Goal: Information Seeking & Learning: Learn about a topic

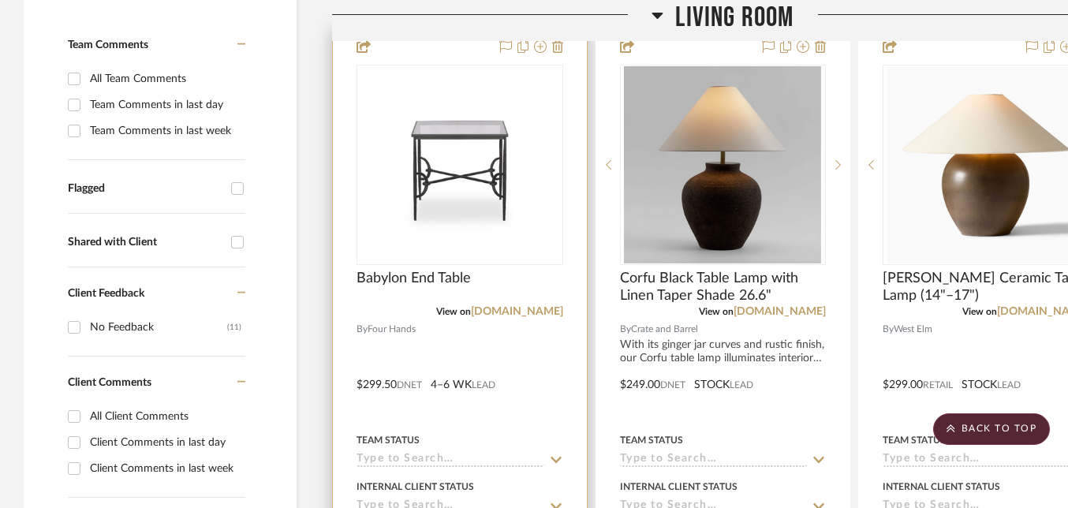
scroll to position [723, 0]
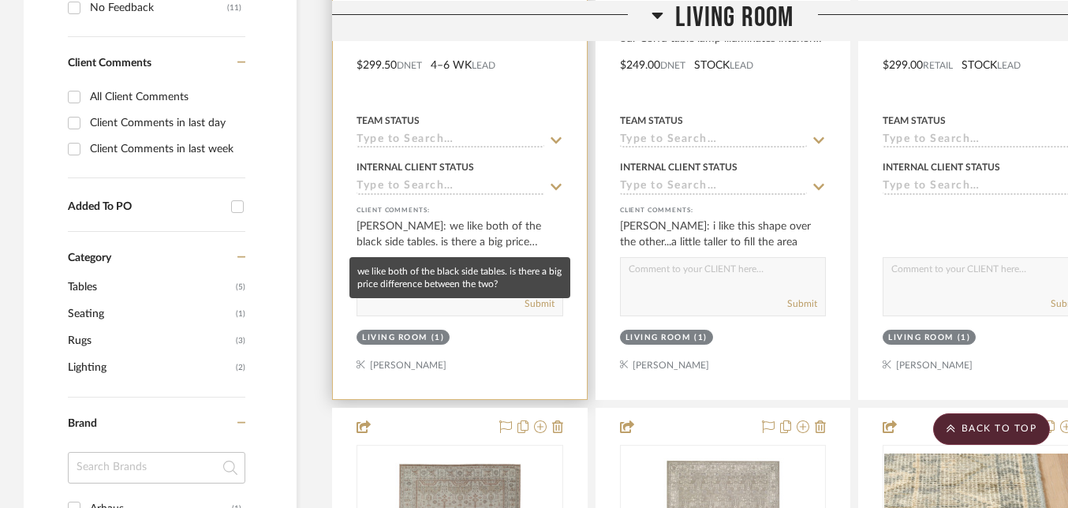
click at [475, 224] on div "[PERSON_NAME]: we like both of the black side tables. is there a big price diff…" at bounding box center [460, 234] width 207 height 32
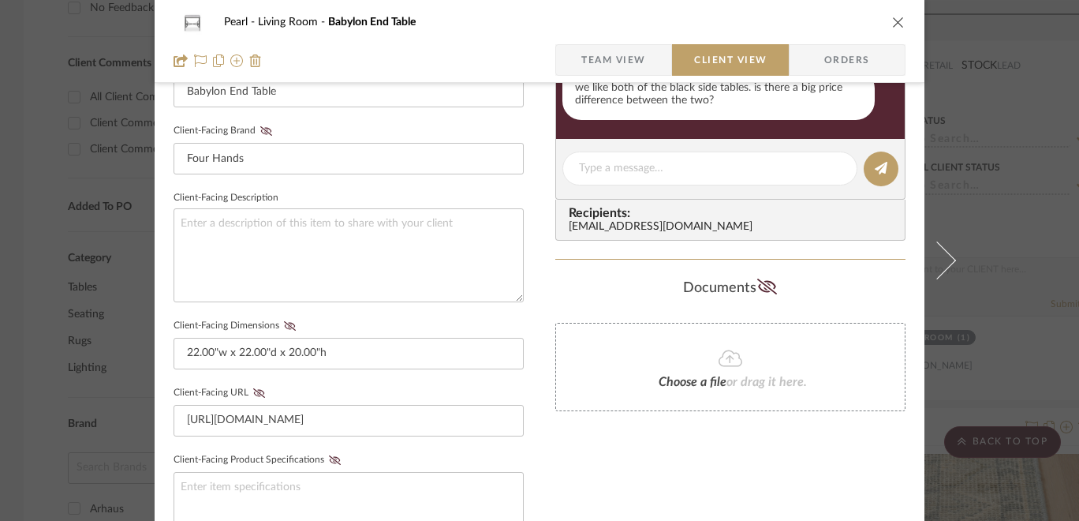
scroll to position [0, 0]
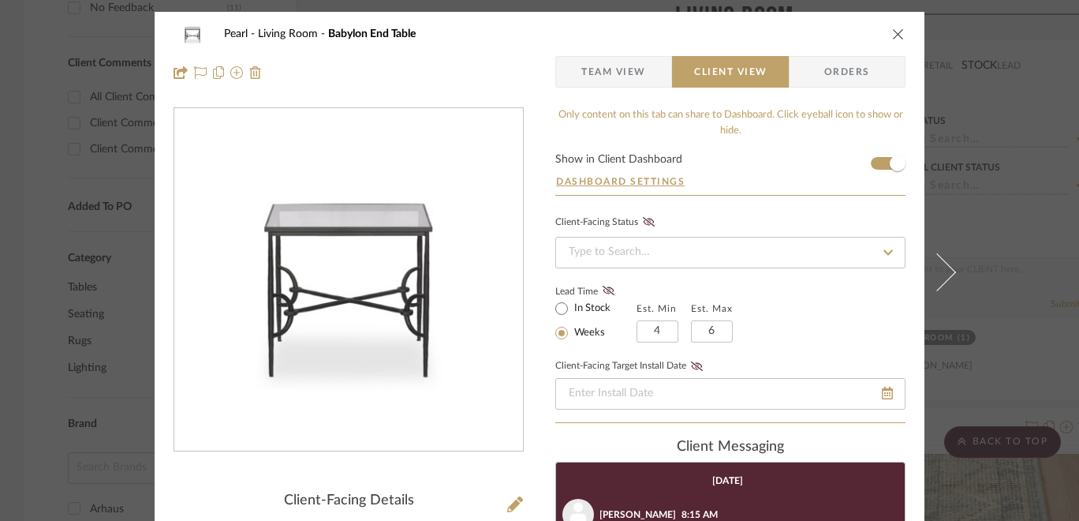
click at [616, 65] on span "Team View" at bounding box center [613, 72] width 65 height 32
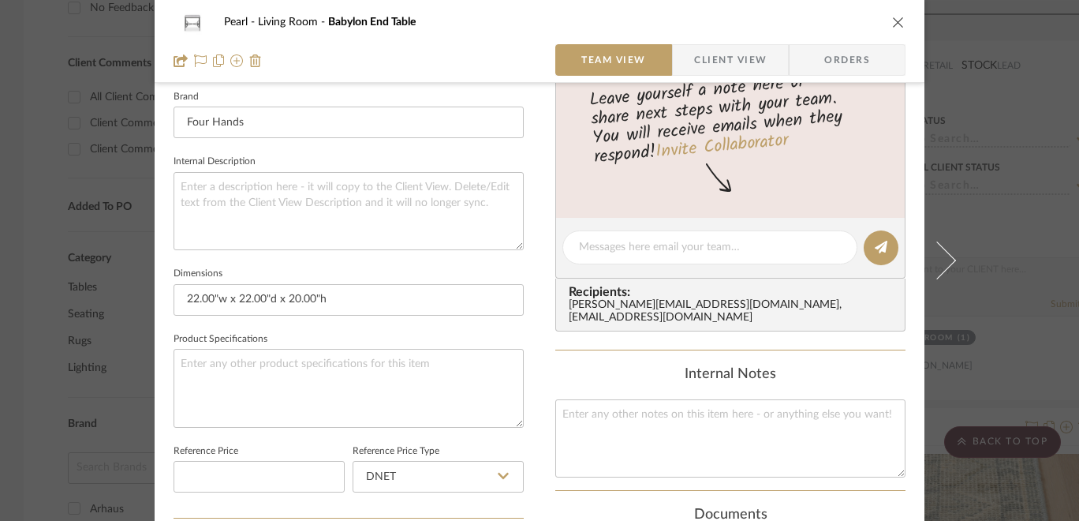
scroll to position [435, 0]
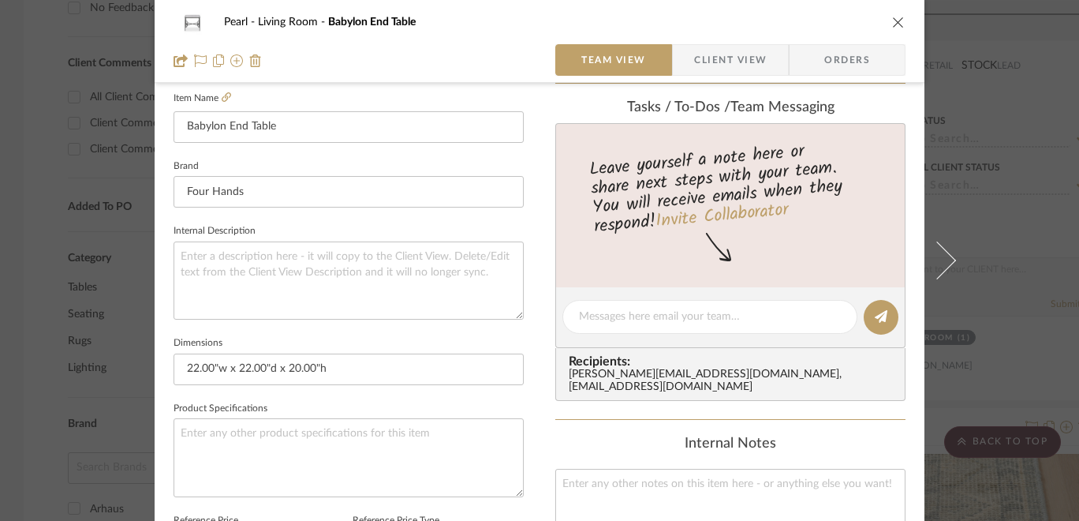
click at [893, 27] on icon "close" at bounding box center [898, 22] width 13 height 13
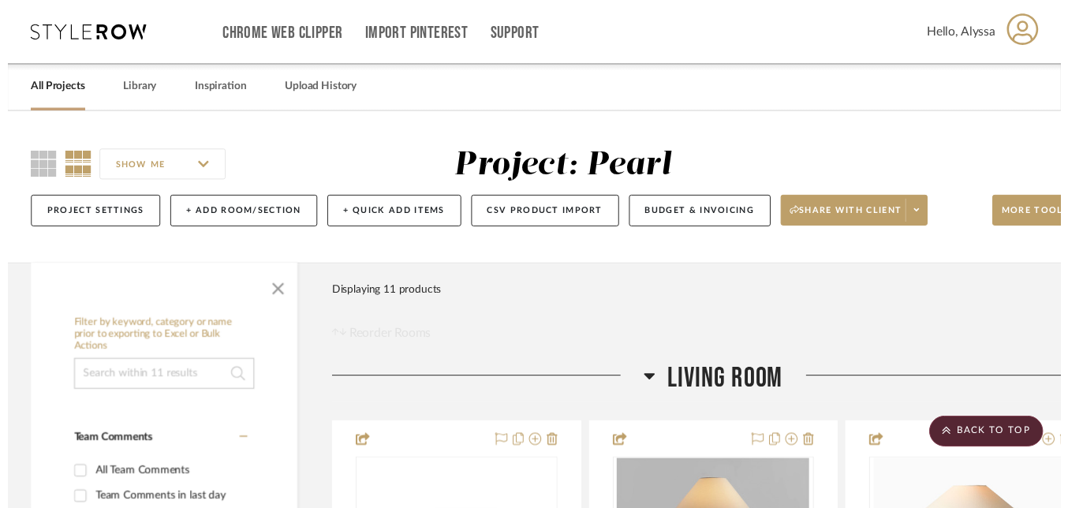
scroll to position [723, 0]
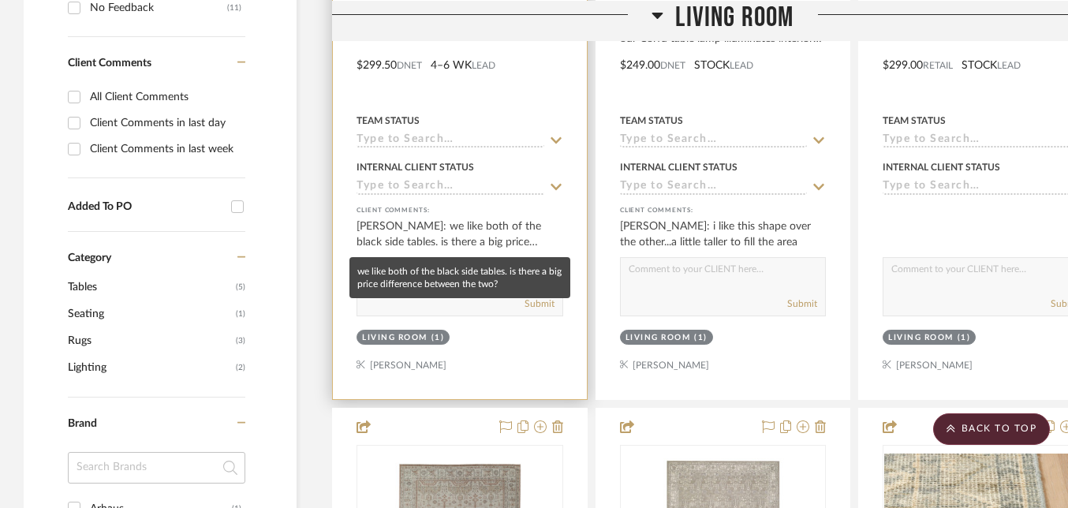
click at [461, 234] on div "[PERSON_NAME]: we like both of the black side tables. is there a big price diff…" at bounding box center [460, 234] width 207 height 32
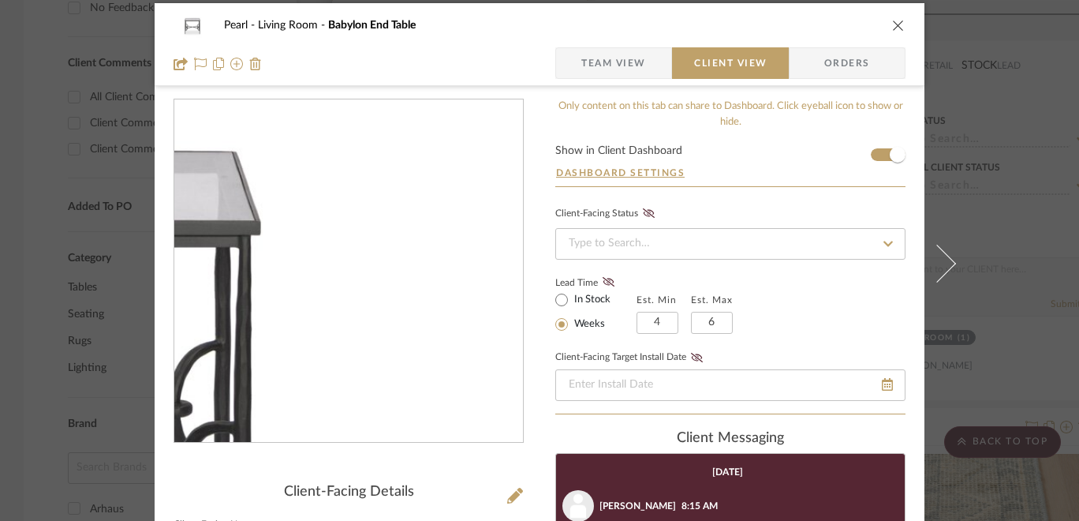
scroll to position [0, 0]
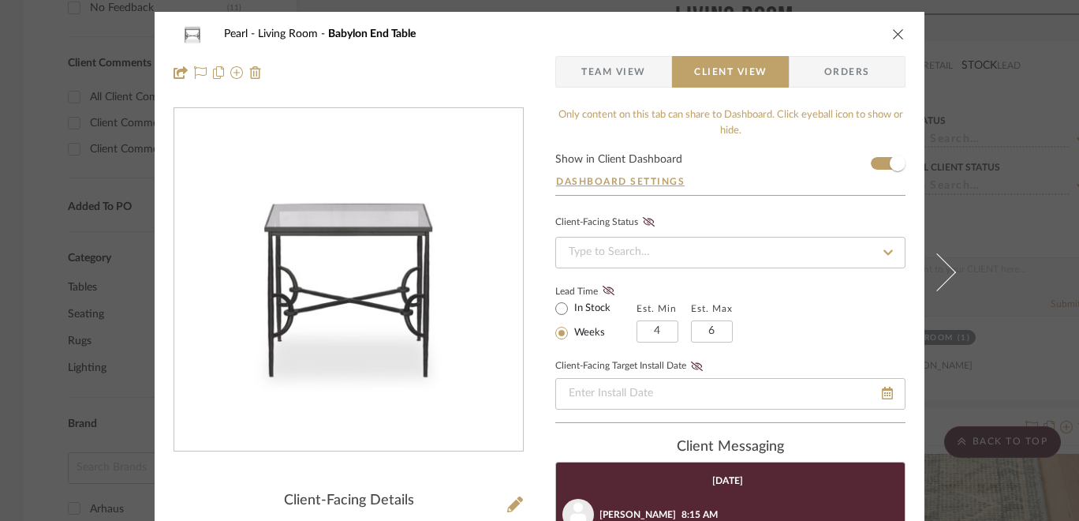
click at [891, 32] on button "close" at bounding box center [898, 34] width 14 height 14
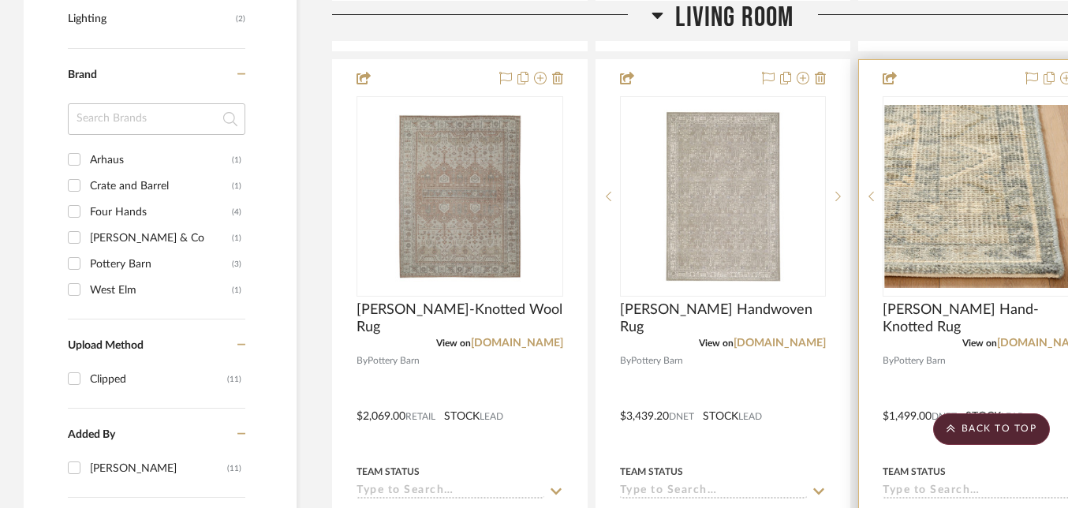
scroll to position [1023, 0]
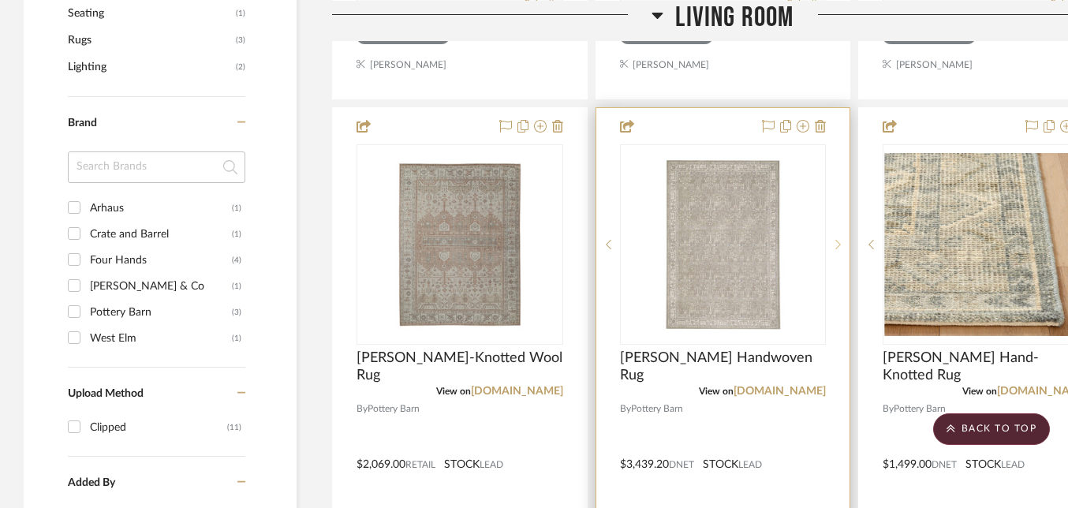
click at [837, 234] on div at bounding box center [838, 244] width 24 height 200
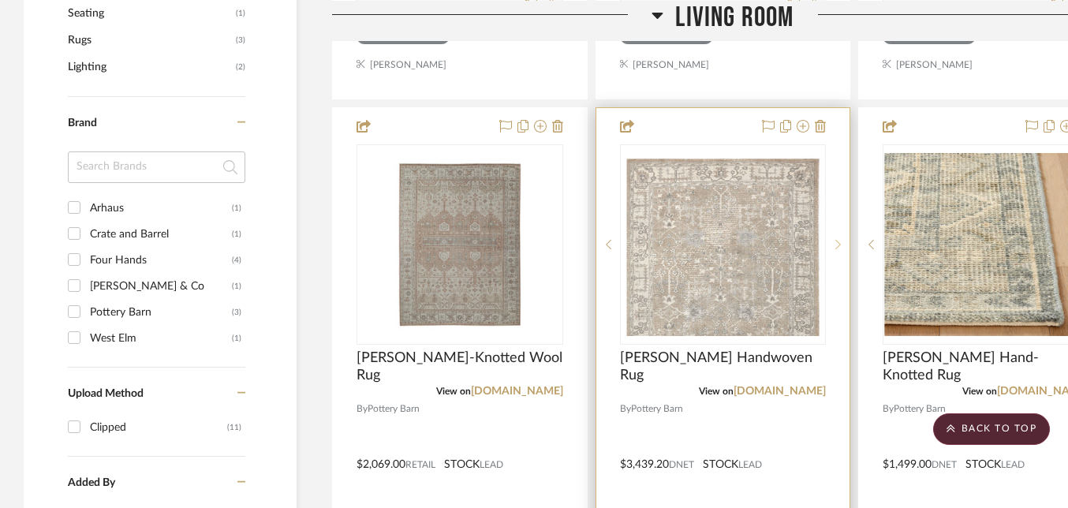
click at [837, 234] on div at bounding box center [838, 244] width 24 height 200
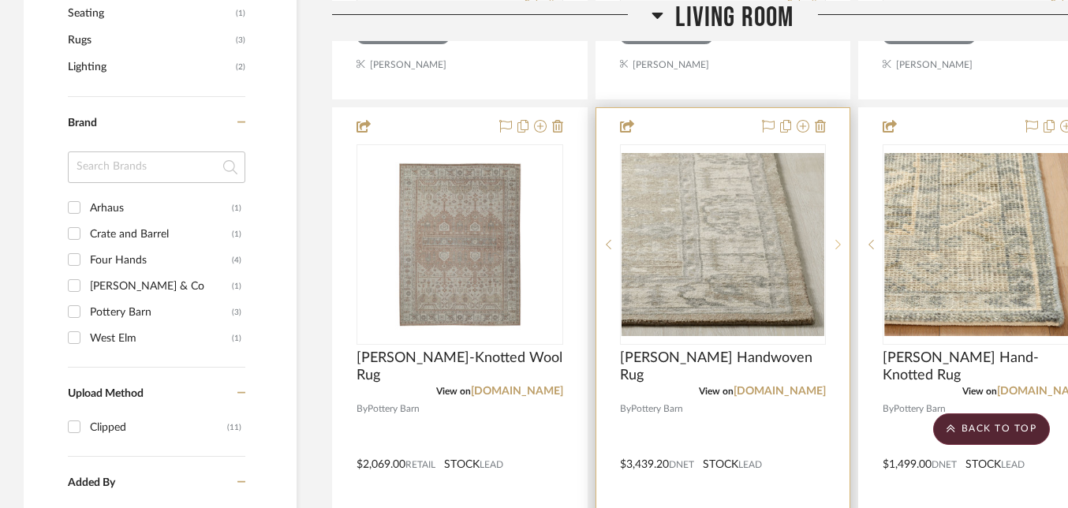
click at [837, 234] on div at bounding box center [838, 244] width 24 height 200
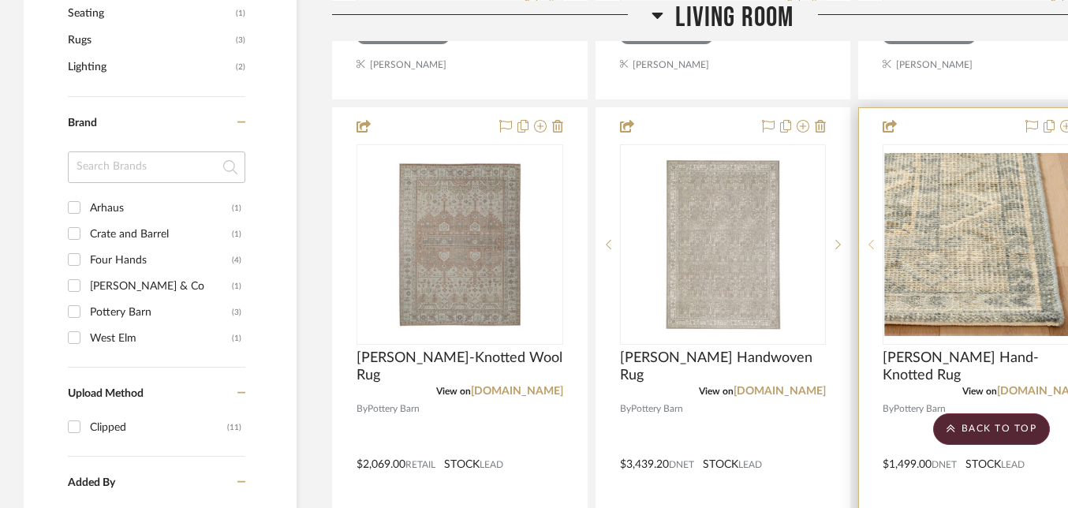
click at [872, 248] on icon at bounding box center [871, 244] width 6 height 11
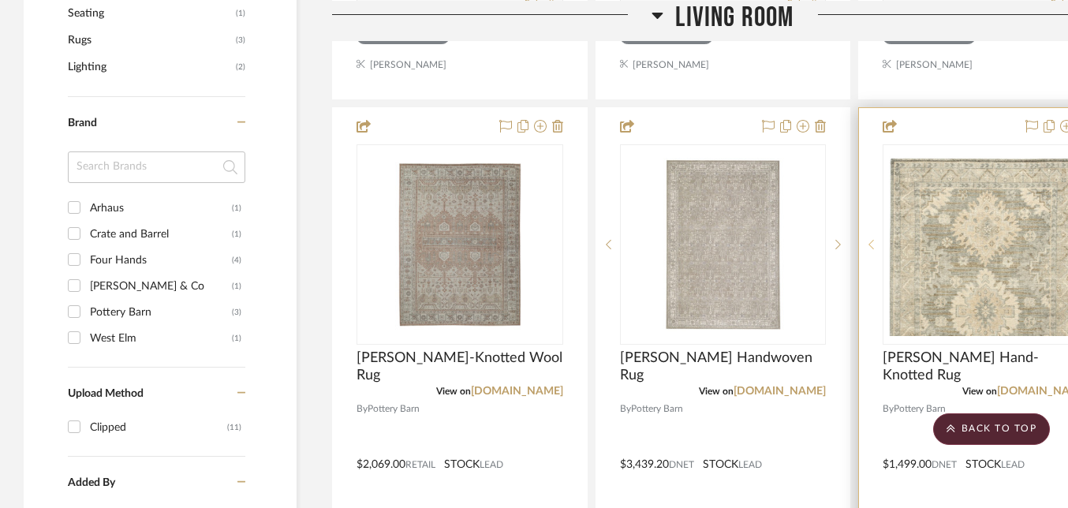
click at [872, 248] on icon at bounding box center [871, 244] width 6 height 11
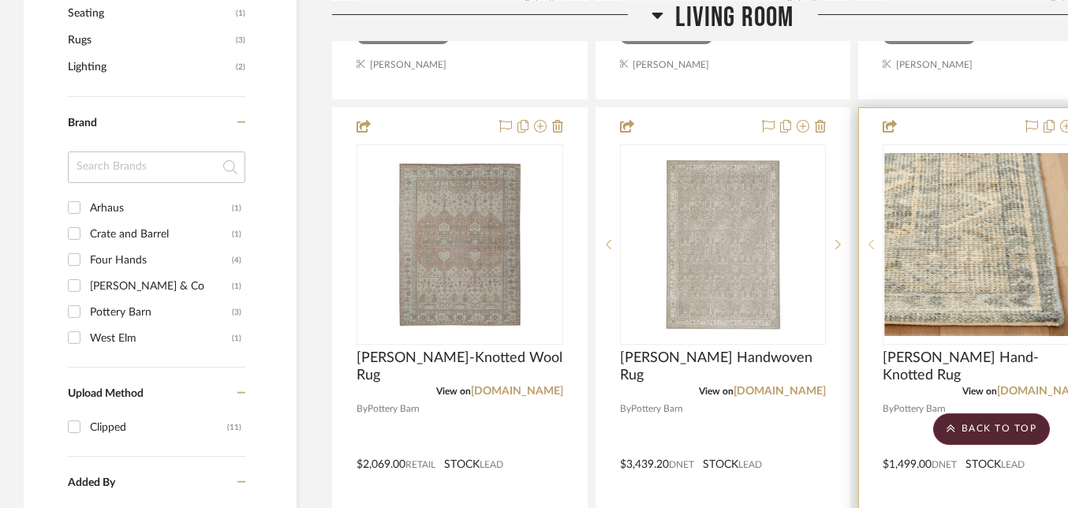
click at [872, 248] on icon at bounding box center [871, 244] width 6 height 11
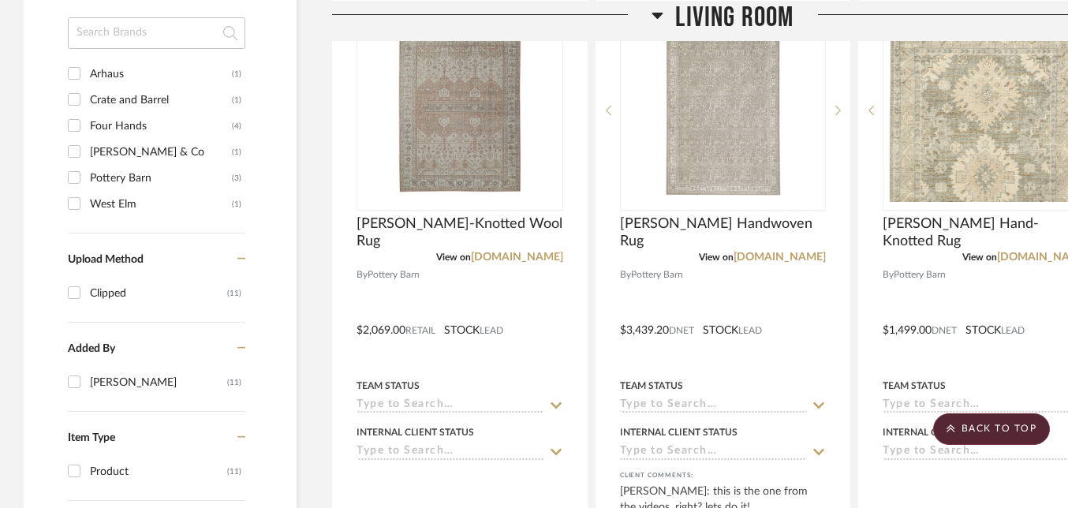
scroll to position [1156, 0]
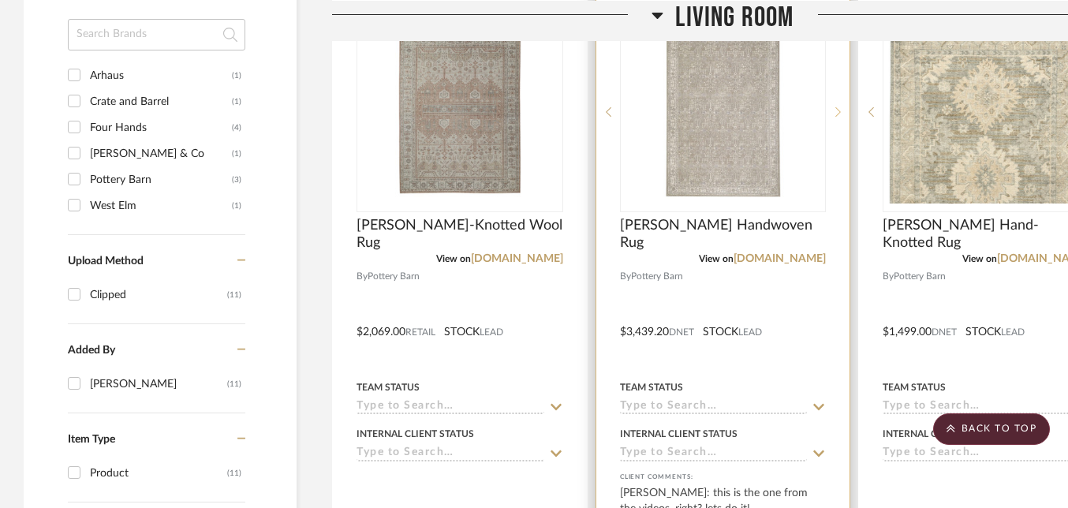
click at [836, 107] on icon at bounding box center [839, 111] width 6 height 9
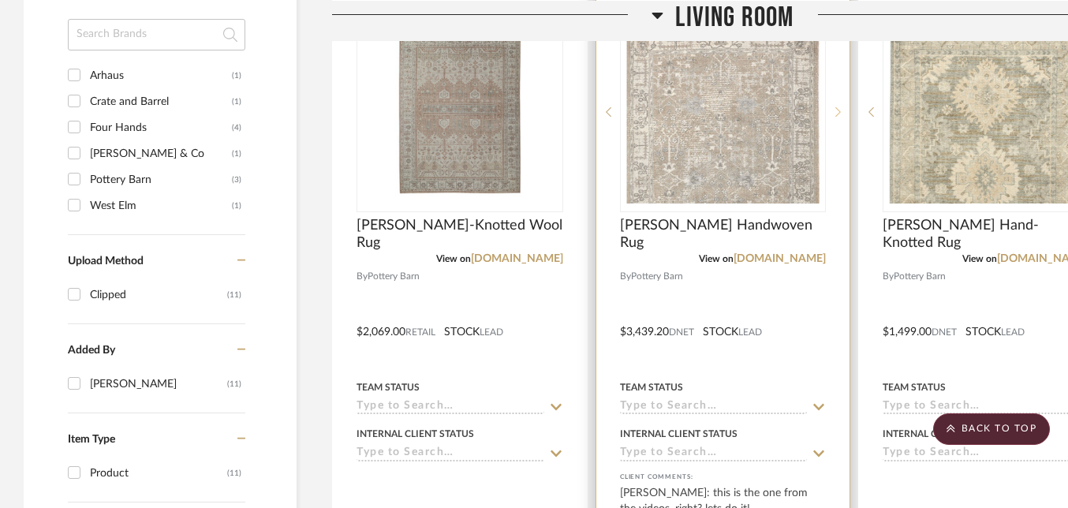
click at [836, 106] on icon at bounding box center [838, 111] width 6 height 11
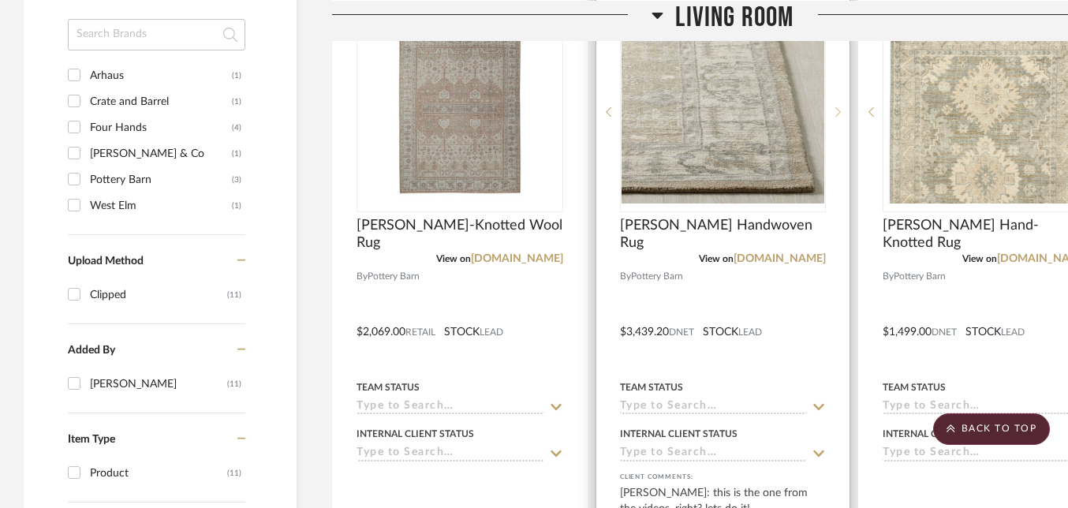
click at [836, 106] on icon at bounding box center [838, 111] width 6 height 11
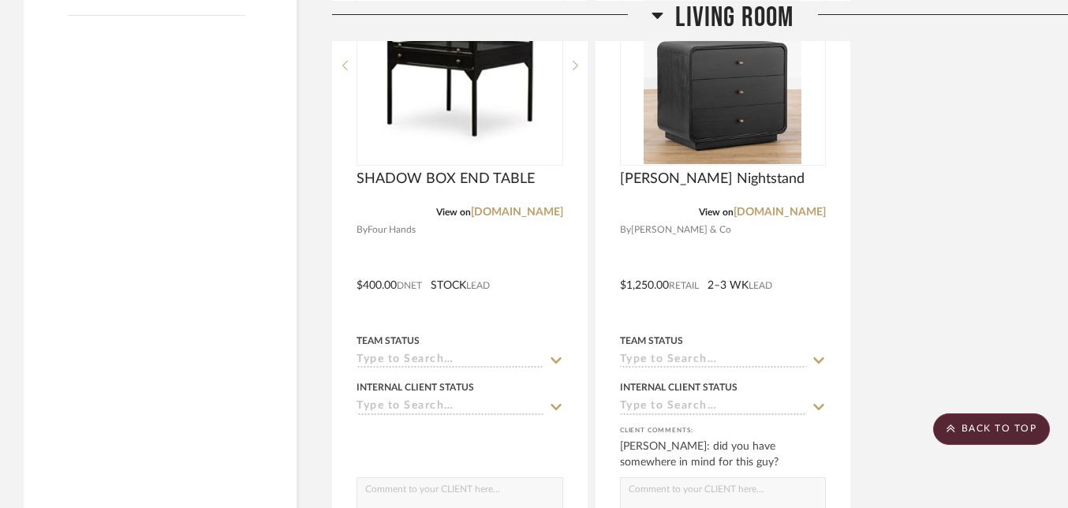
scroll to position [2024, 0]
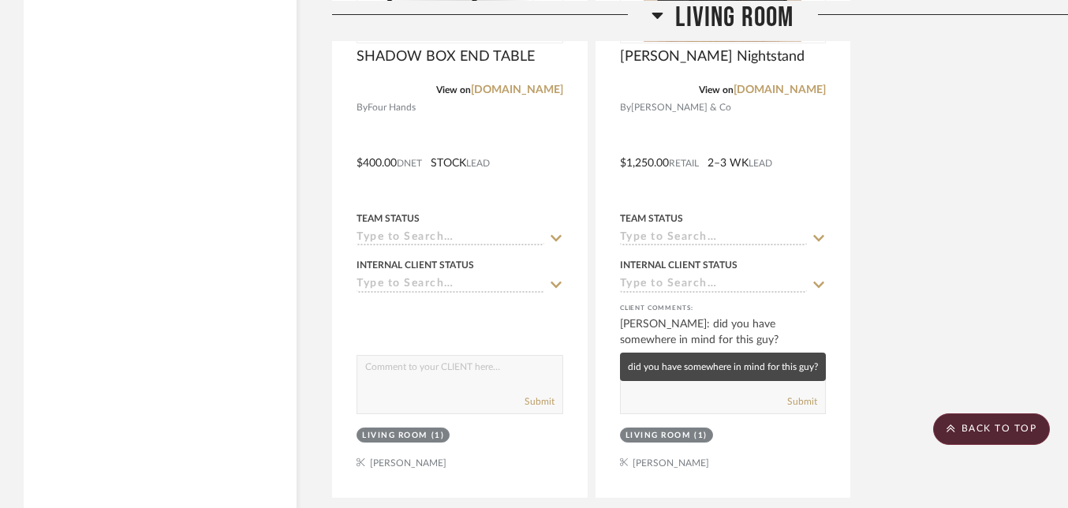
click at [686, 373] on mat-tooltip-component "did you have somewhere in mind for this guy?" at bounding box center [723, 367] width 206 height 28
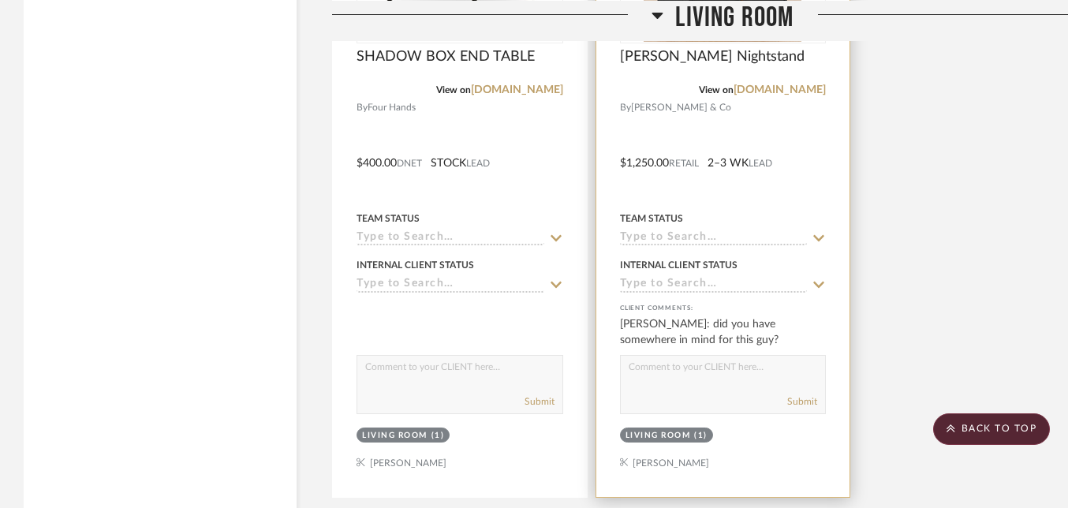
click at [698, 394] on div "Submit" at bounding box center [723, 402] width 205 height 22
click at [700, 379] on textarea at bounding box center [723, 371] width 205 height 30
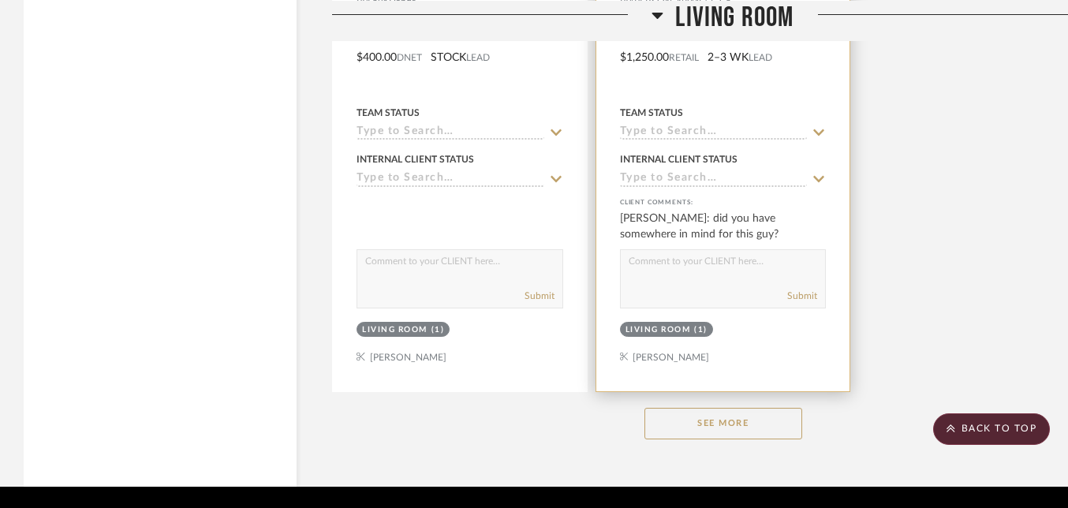
scroll to position [2164, 0]
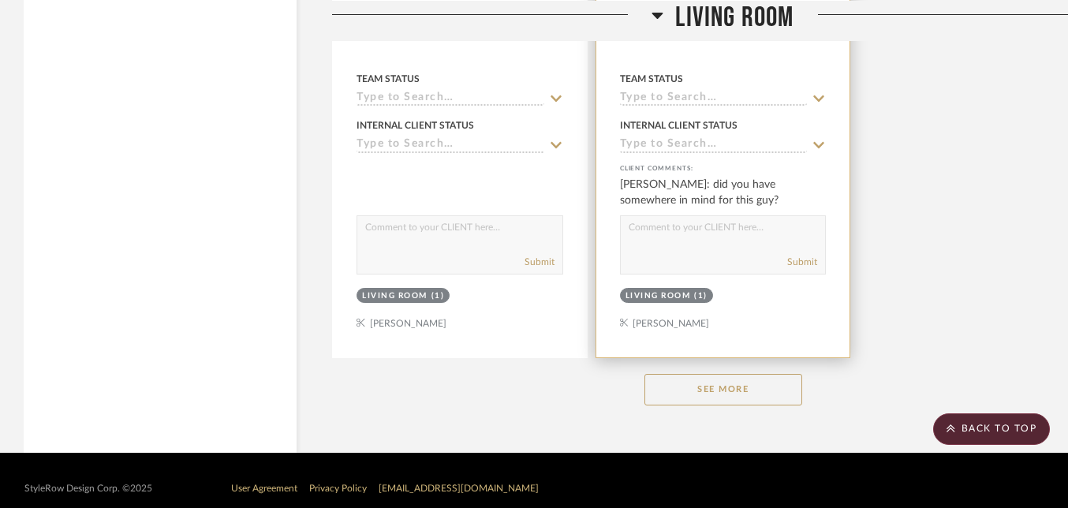
click at [700, 379] on button "See More" at bounding box center [723, 390] width 158 height 32
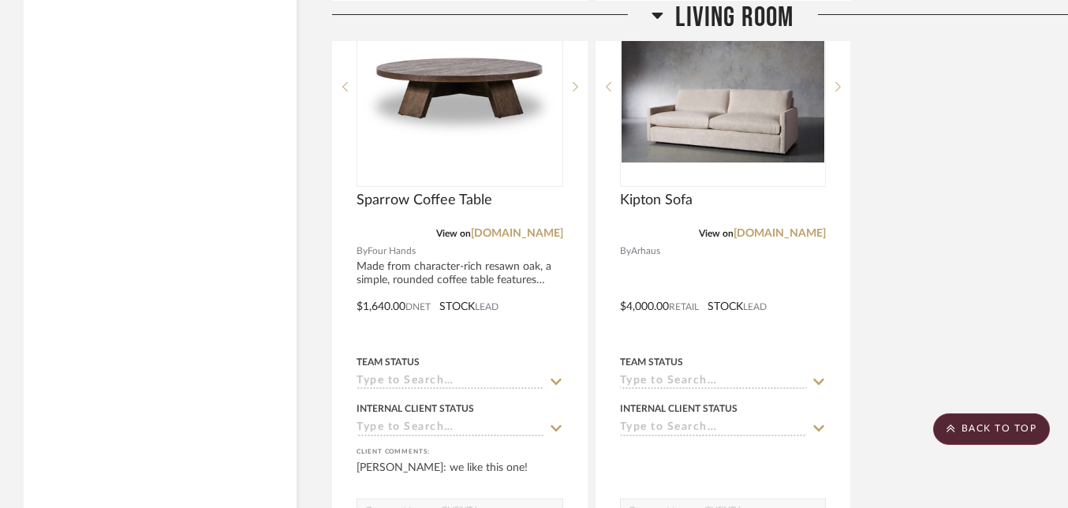
scroll to position [2448, 0]
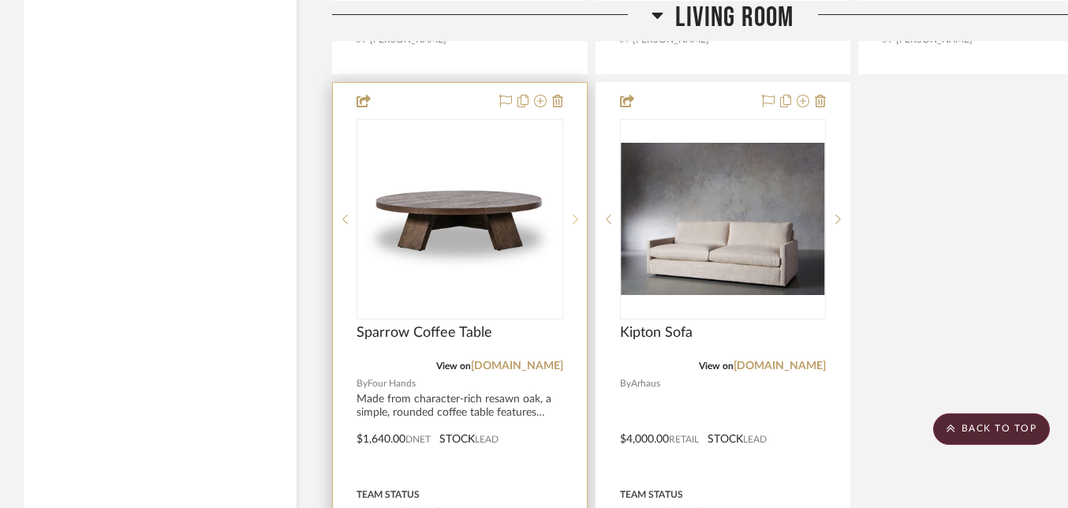
click at [573, 215] on icon at bounding box center [576, 219] width 6 height 11
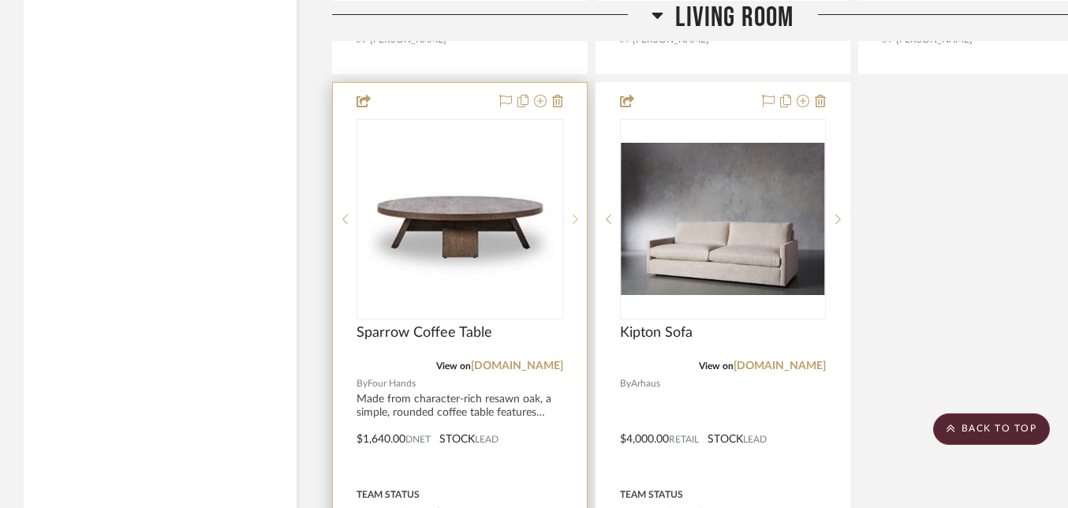
click at [573, 215] on icon at bounding box center [576, 219] width 6 height 11
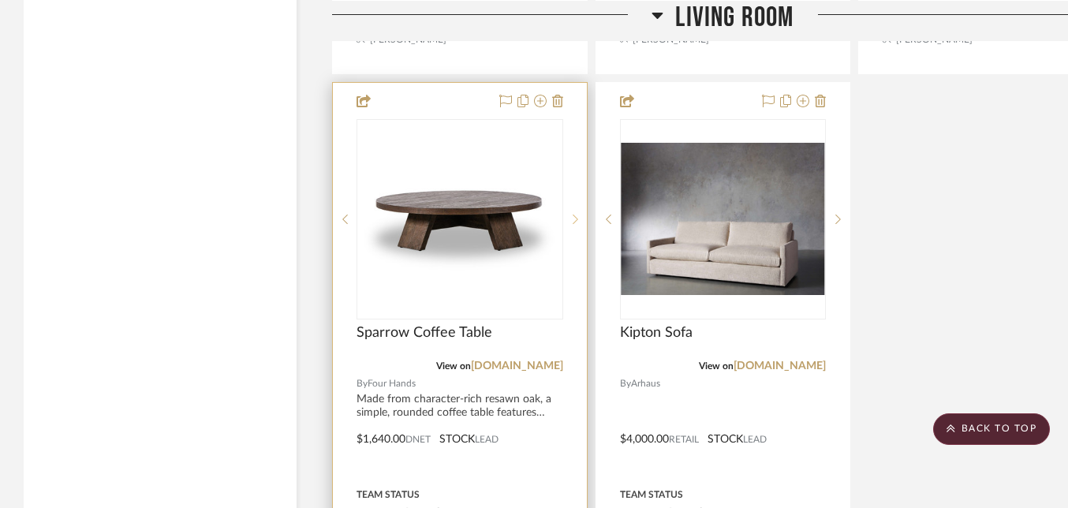
click at [573, 215] on icon at bounding box center [576, 219] width 6 height 11
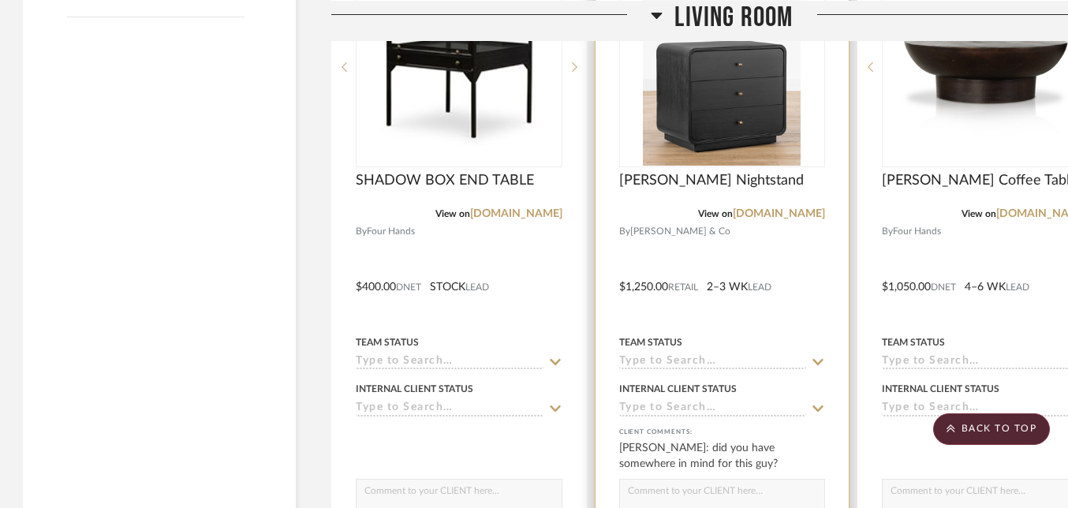
scroll to position [1918, 1]
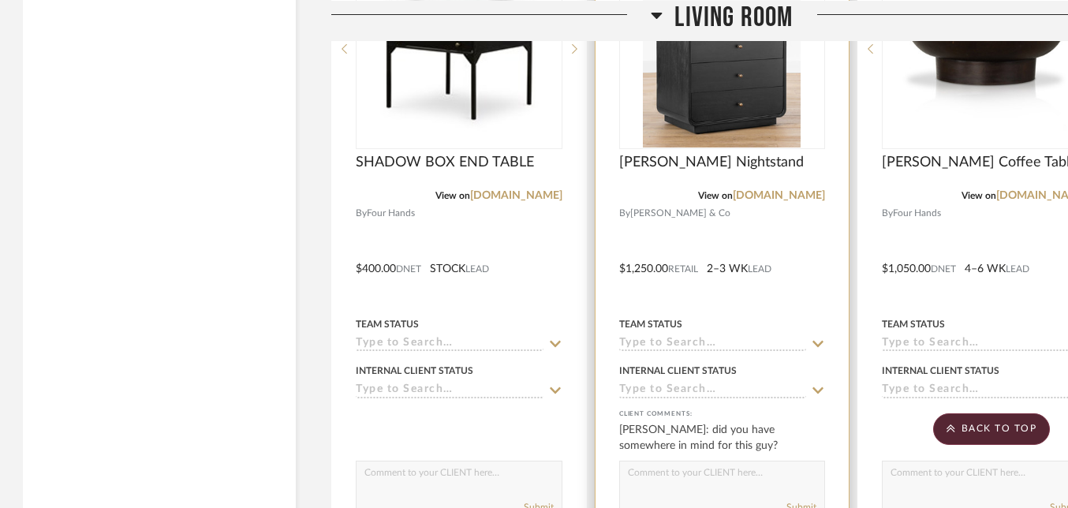
click at [738, 483] on textarea at bounding box center [722, 476] width 205 height 30
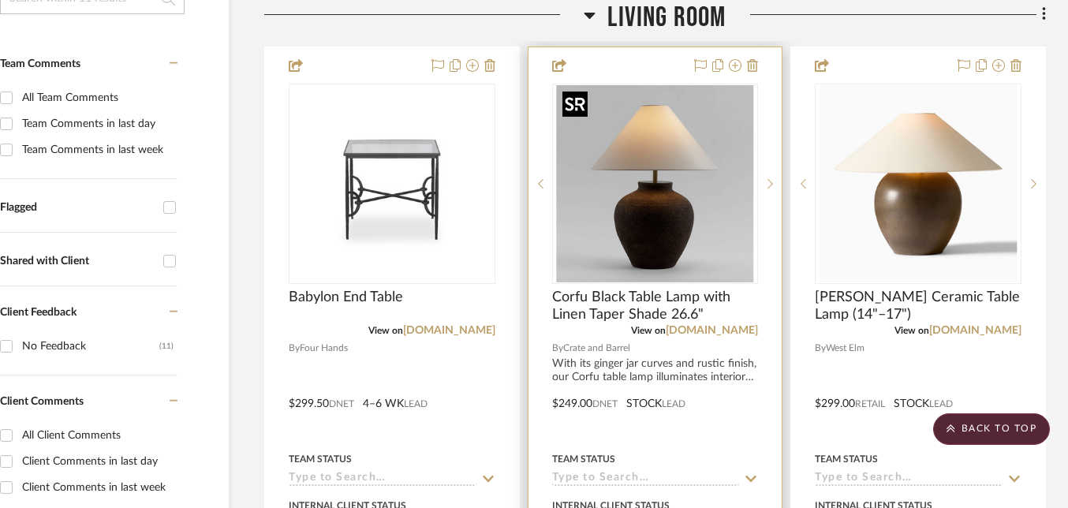
scroll to position [404, 68]
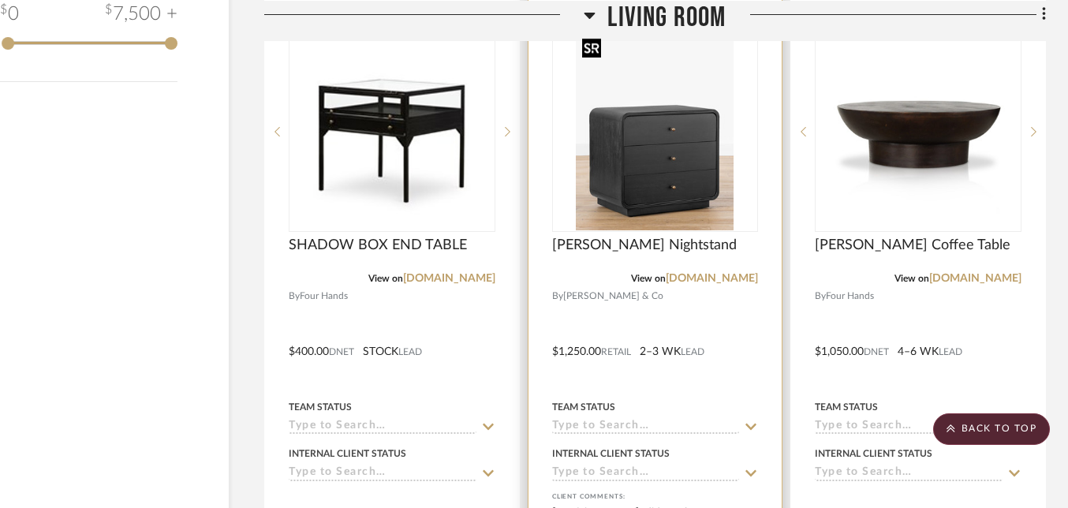
click at [677, 169] on img "0" at bounding box center [655, 131] width 158 height 197
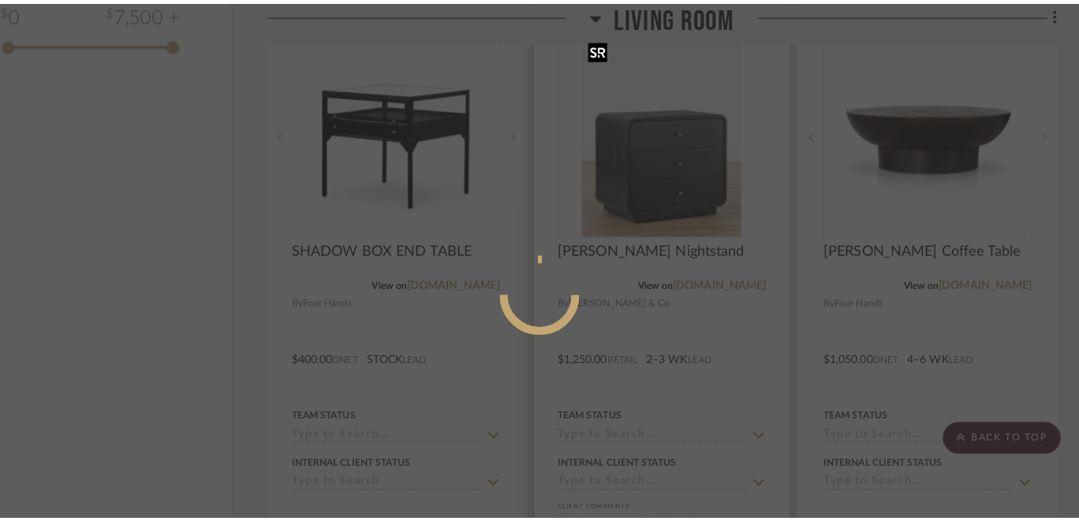
scroll to position [0, 0]
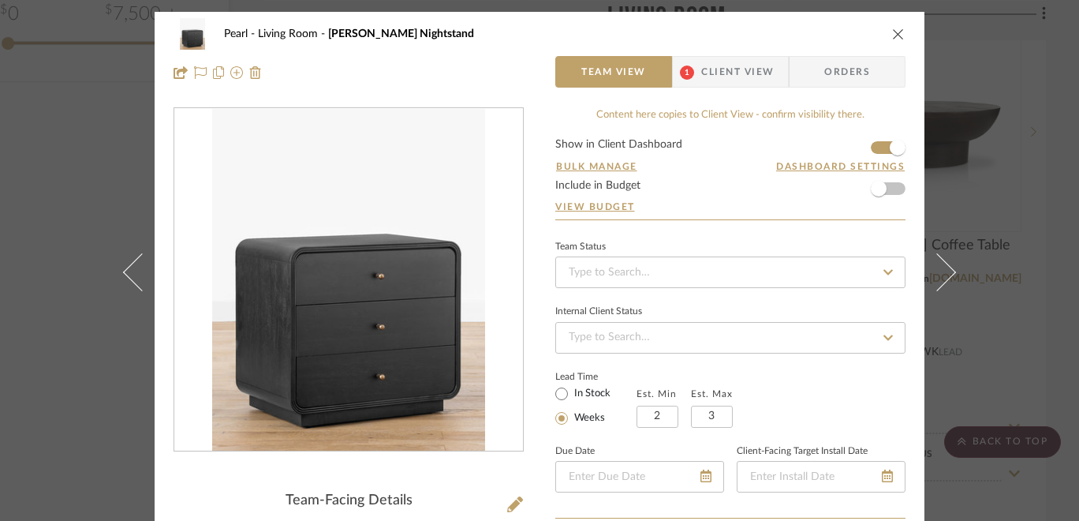
click at [892, 29] on icon "close" at bounding box center [898, 34] width 13 height 13
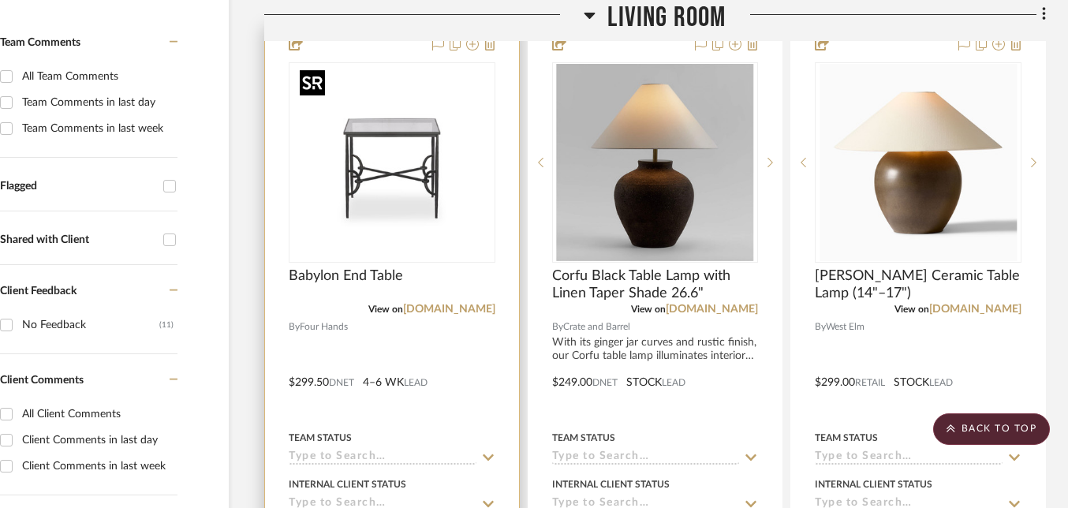
scroll to position [404, 68]
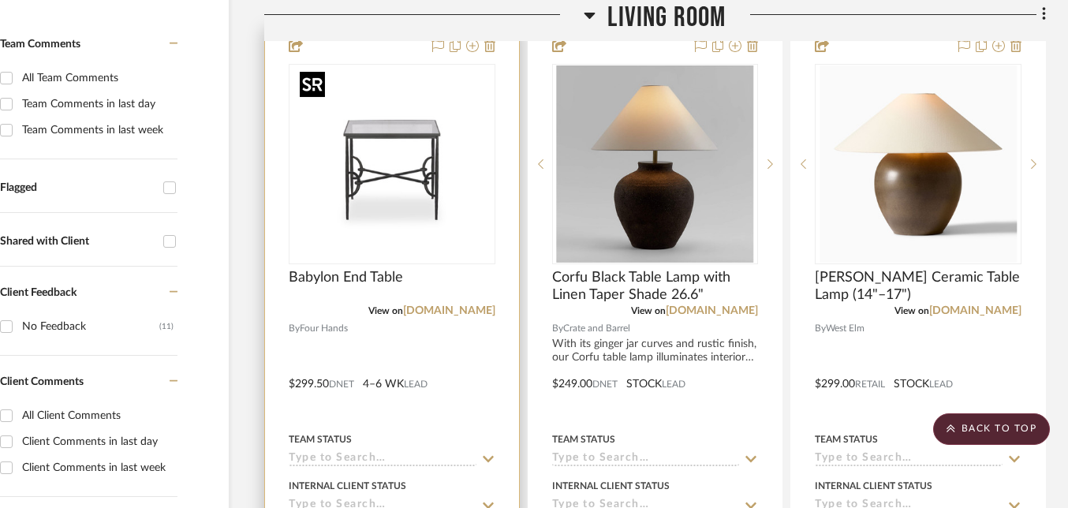
click at [382, 148] on img "0" at bounding box center [391, 163] width 197 height 197
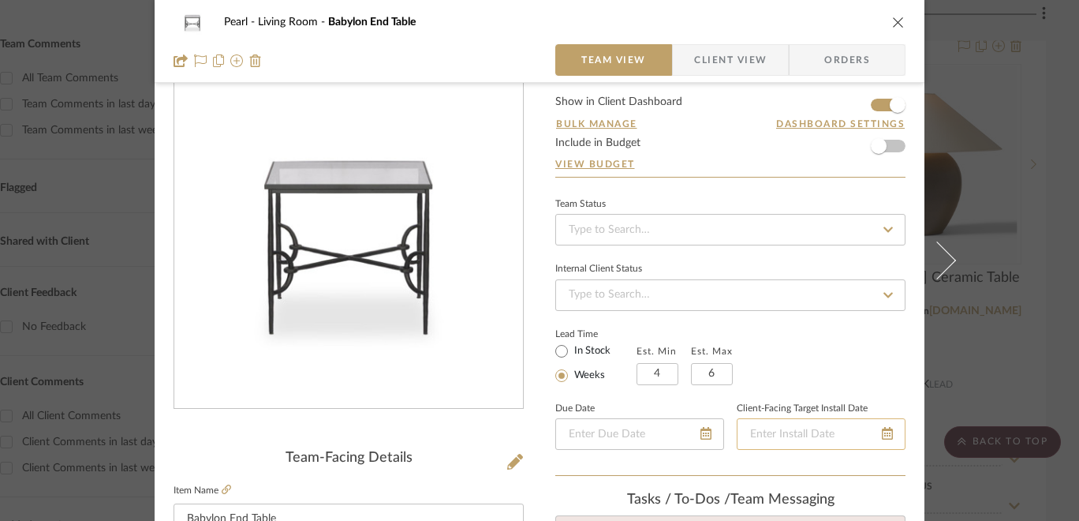
scroll to position [0, 0]
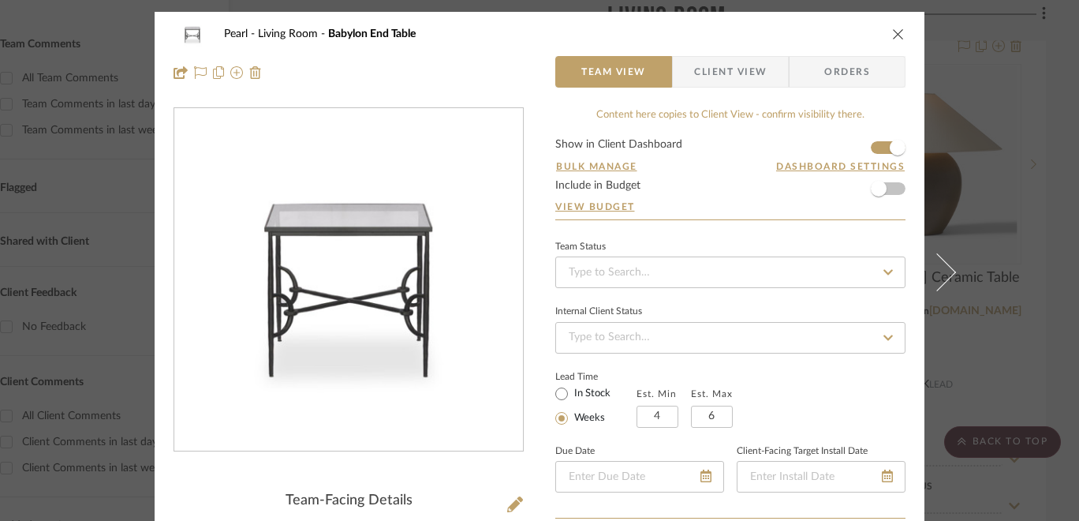
click at [897, 32] on icon "close" at bounding box center [898, 34] width 13 height 13
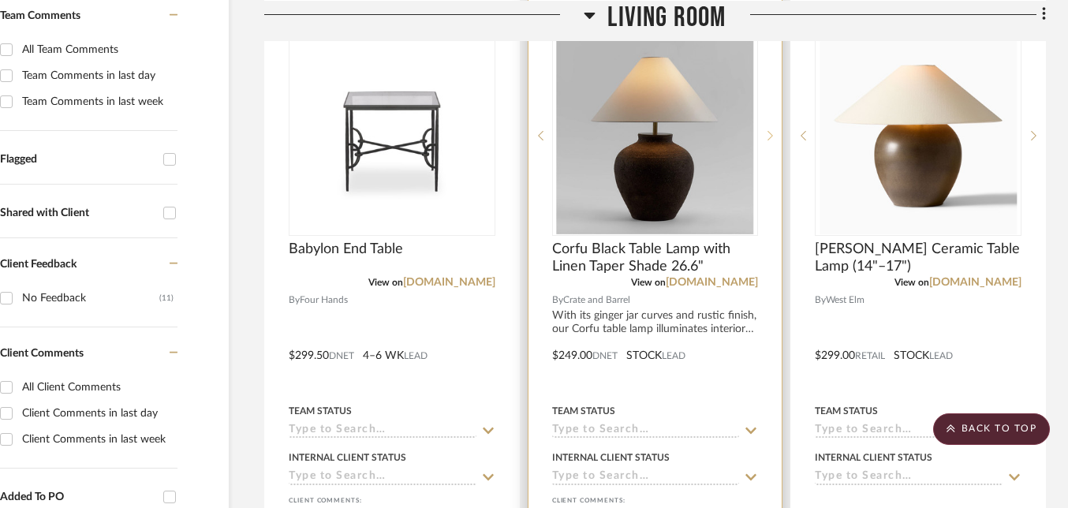
scroll to position [423, 68]
